Goal: Information Seeking & Learning: Learn about a topic

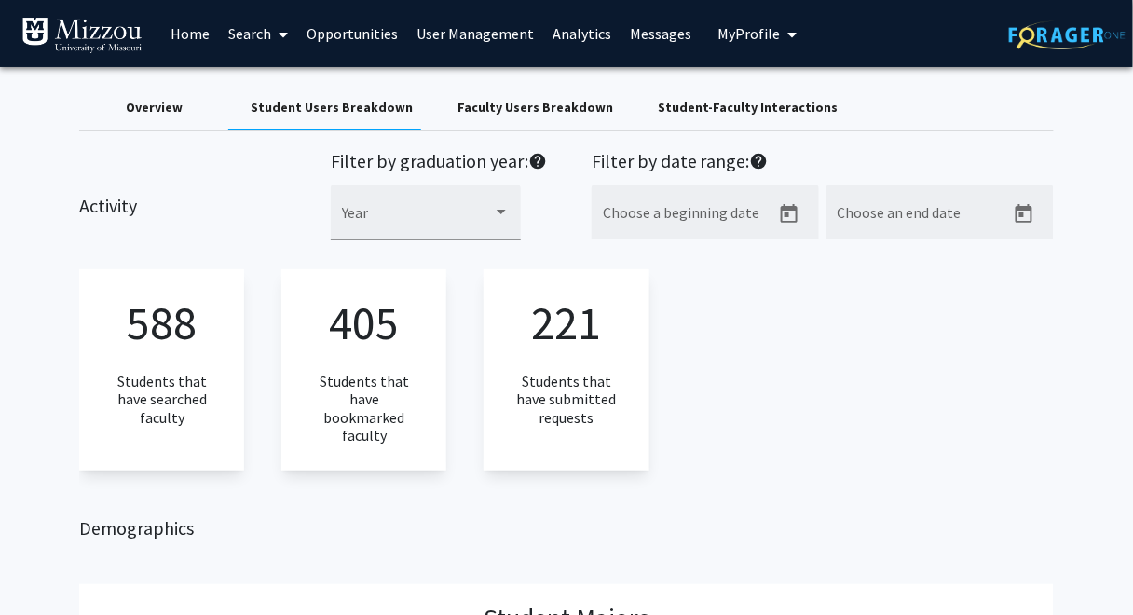
click at [577, 36] on link "Analytics" at bounding box center [581, 33] width 77 height 65
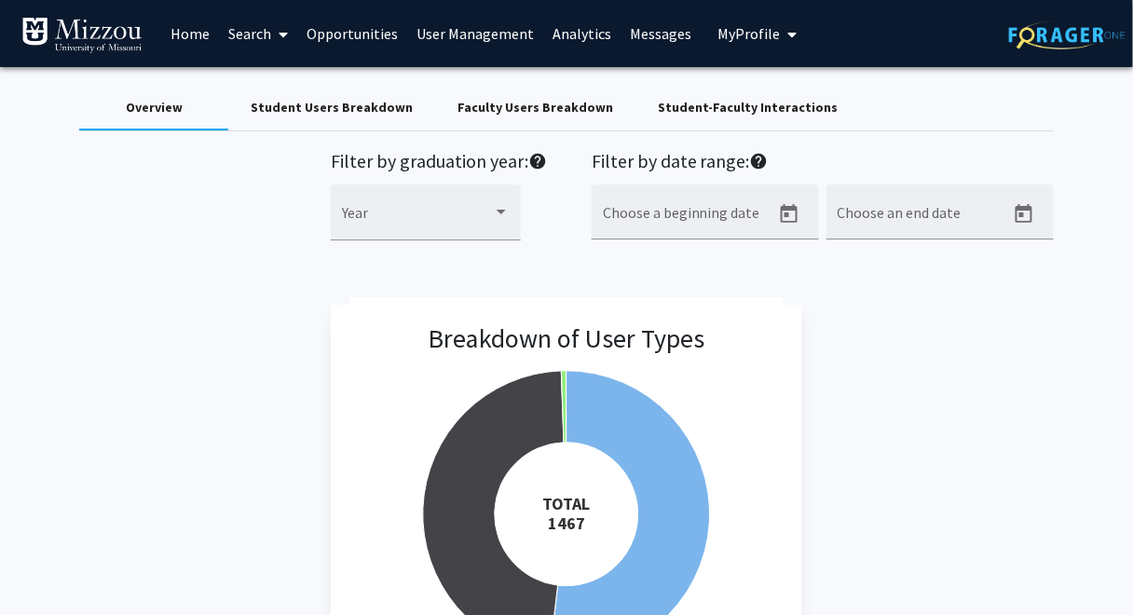
click at [581, 34] on link "Analytics" at bounding box center [581, 33] width 77 height 65
click at [383, 109] on div "Student Users Breakdown" at bounding box center [332, 108] width 162 height 20
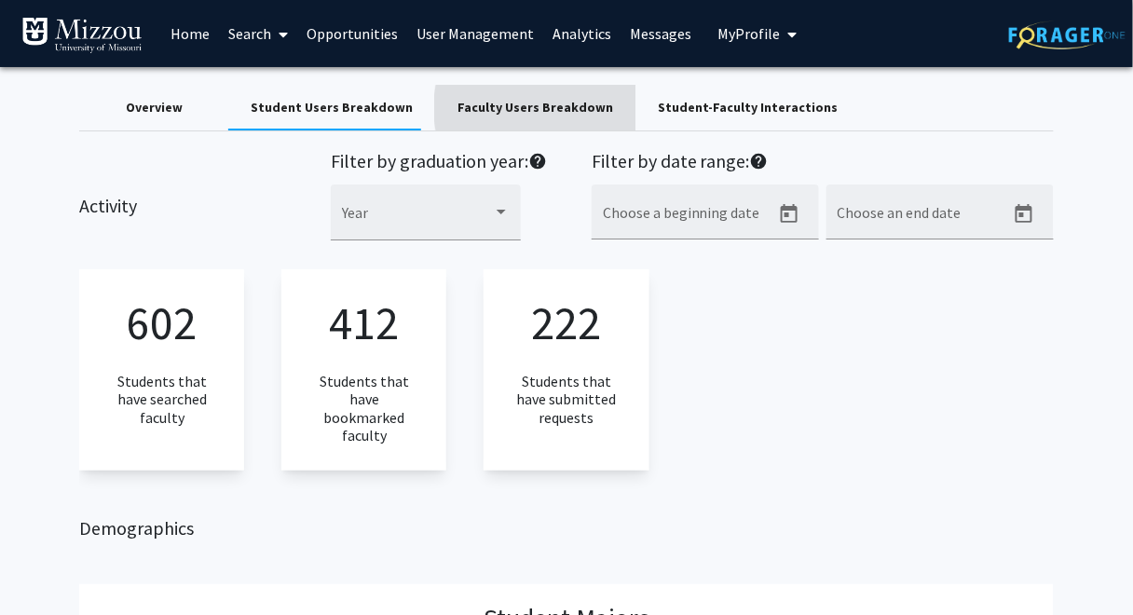
click at [534, 108] on div "Faculty Users Breakdown" at bounding box center [536, 108] width 156 height 20
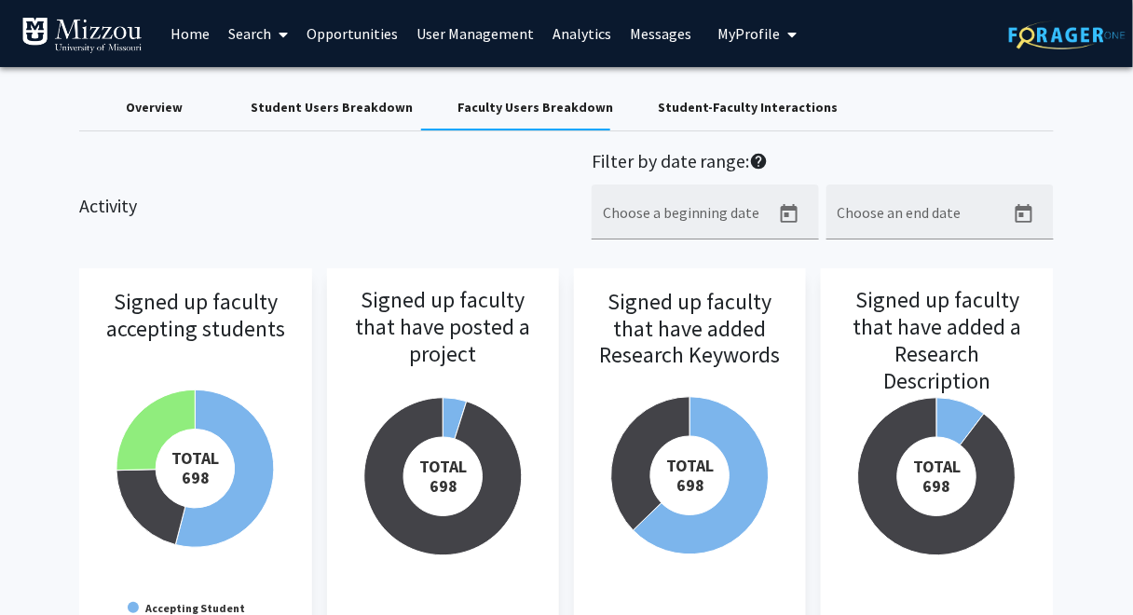
click at [589, 35] on link "Analytics" at bounding box center [581, 33] width 77 height 65
click at [164, 107] on div "Overview" at bounding box center [154, 108] width 57 height 20
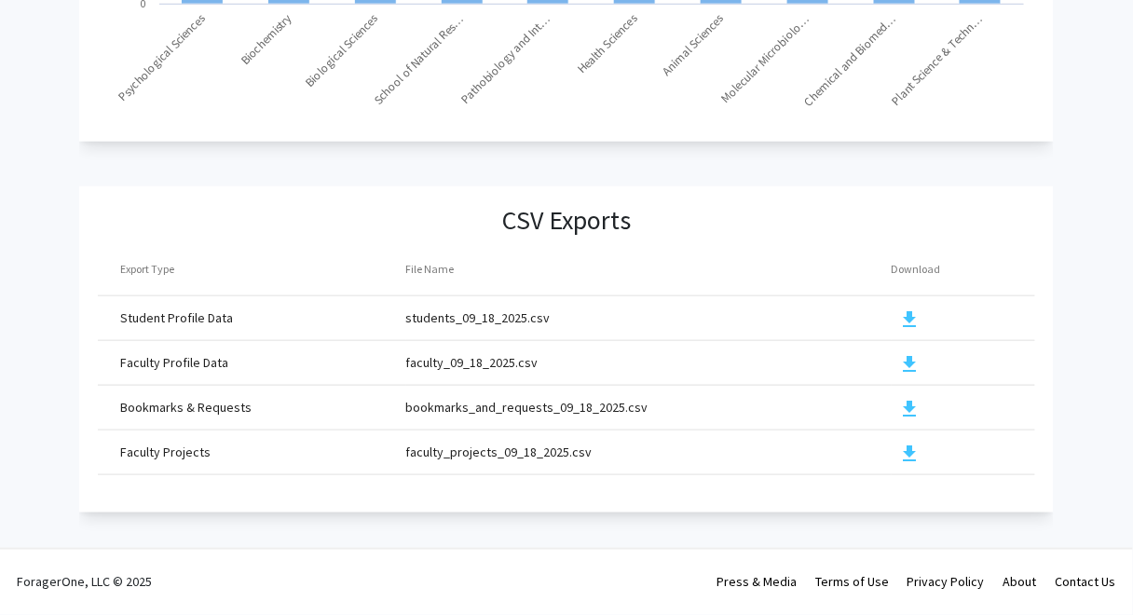
scroll to position [2084, 0]
click at [908, 353] on mat-icon "download" at bounding box center [910, 364] width 22 height 22
